Goal: Find specific page/section: Find specific page/section

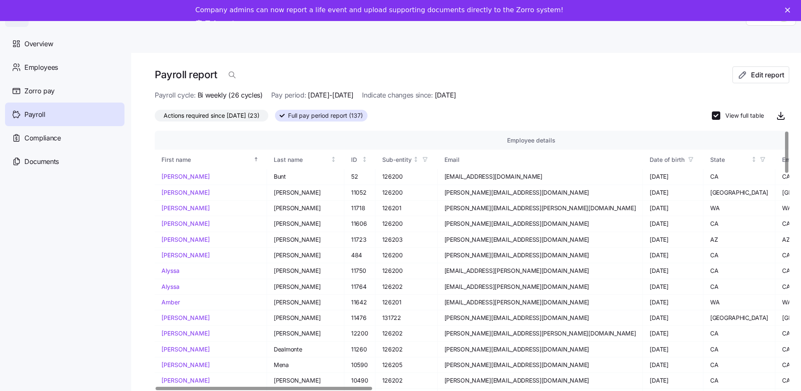
click at [45, 117] on div "Payroll" at bounding box center [64, 115] width 119 height 24
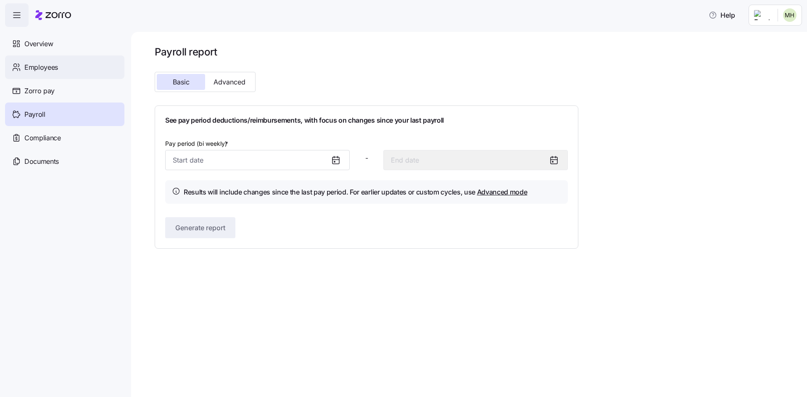
click at [51, 69] on span "Employees" at bounding box center [41, 67] width 34 height 11
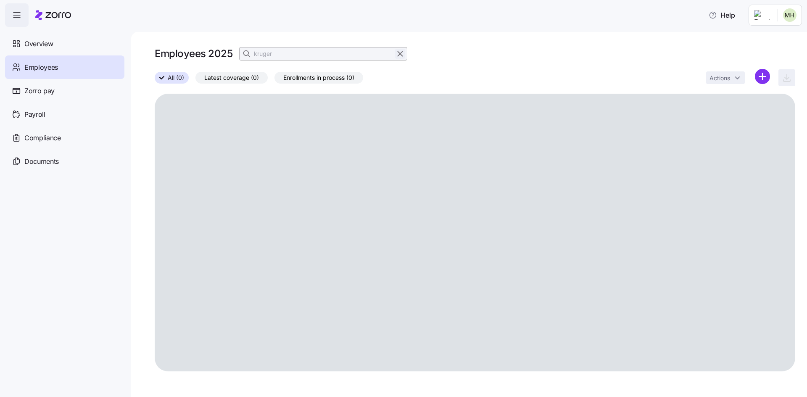
click at [404, 53] on icon "button" at bounding box center [399, 54] width 9 height 10
click at [244, 50] on span "button" at bounding box center [248, 54] width 16 height 16
click at [293, 52] on input at bounding box center [323, 53] width 168 height 13
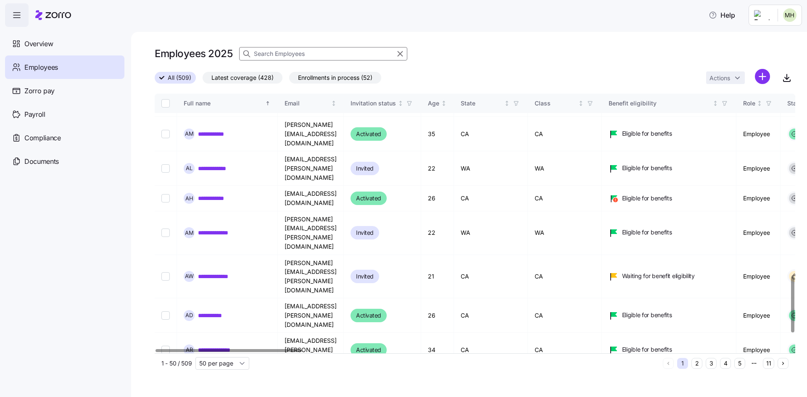
scroll to position [841, 0]
